Goal: Task Accomplishment & Management: Manage account settings

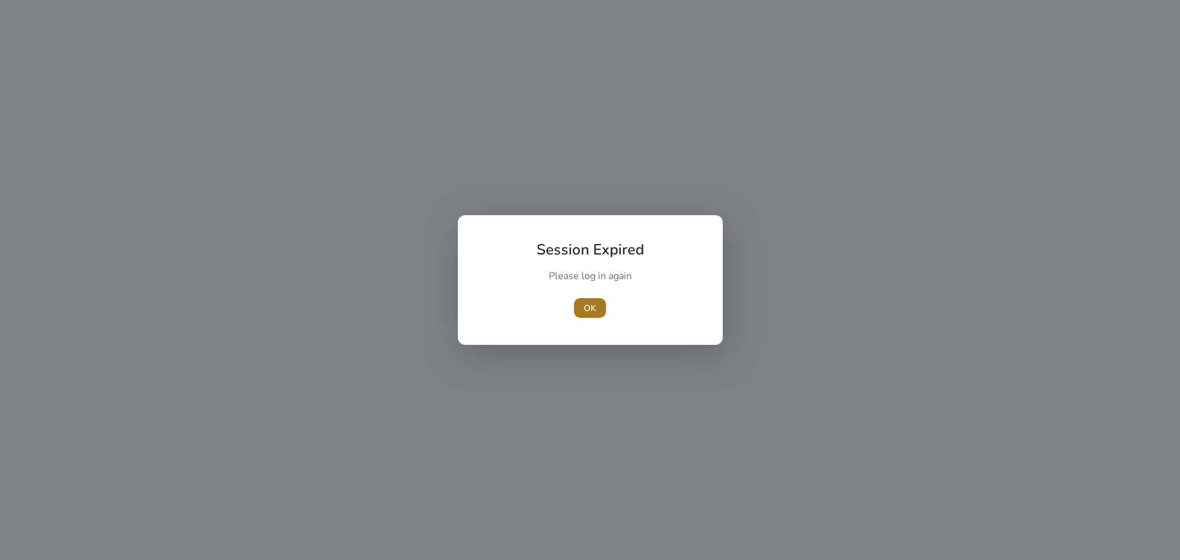
click at [594, 312] on span "OK" at bounding box center [590, 308] width 12 height 13
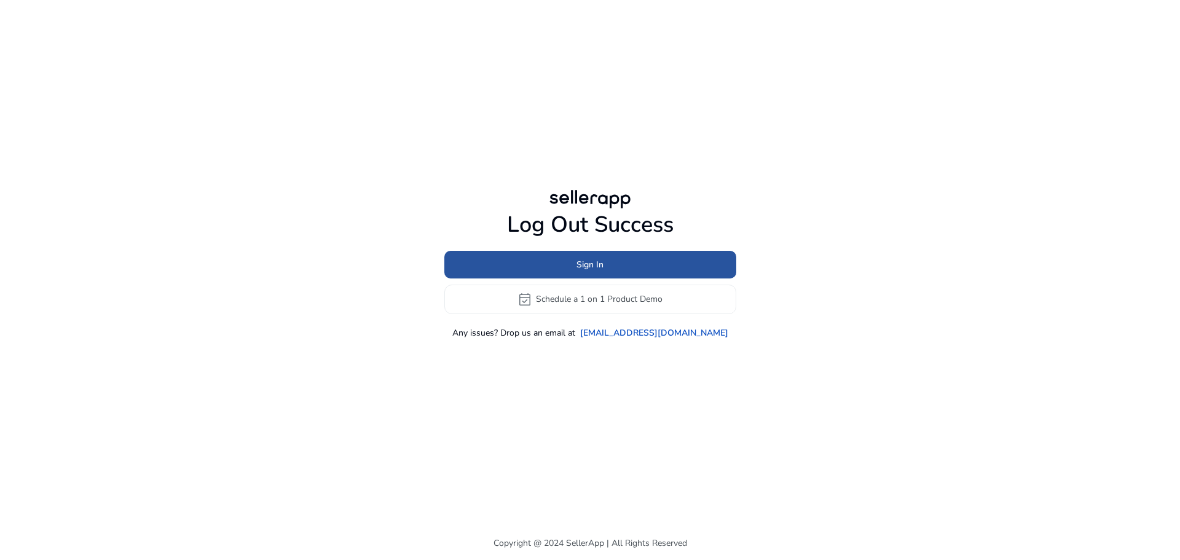
click at [676, 262] on span at bounding box center [590, 265] width 292 height 30
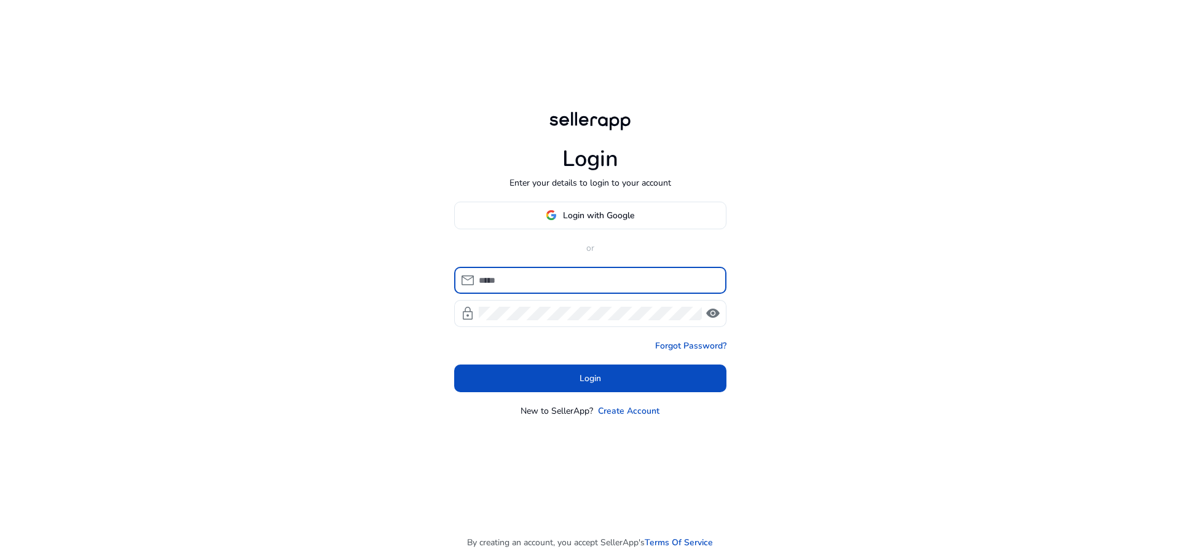
type input "**********"
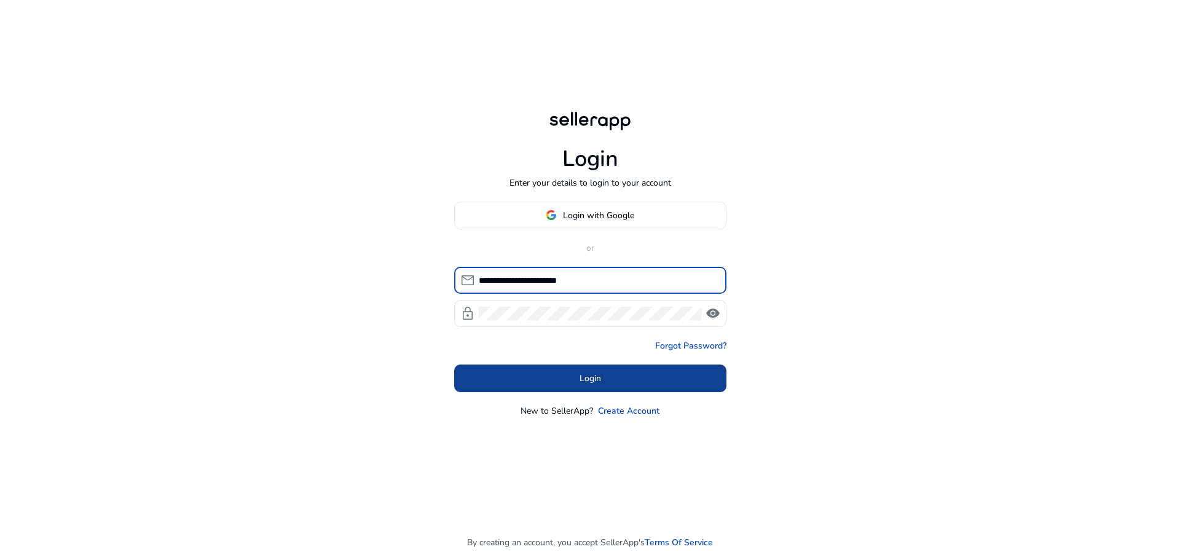
click at [599, 374] on span "Login" at bounding box center [591, 378] width 22 height 13
